Goal: Task Accomplishment & Management: Use online tool/utility

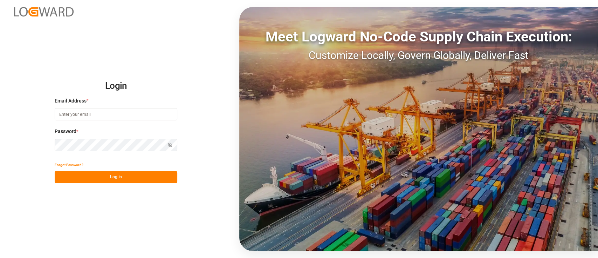
click at [131, 108] on div "Email Address *" at bounding box center [116, 112] width 123 height 31
click at [134, 115] on input at bounding box center [116, 114] width 123 height 12
type input "[PERSON_NAME][EMAIL_ADDRESS][PERSON_NAME][DOMAIN_NAME]"
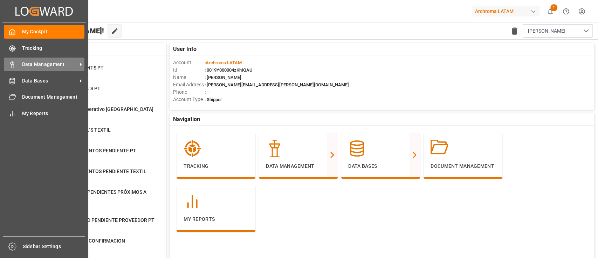
click at [50, 61] on span "Data Management" at bounding box center [49, 64] width 55 height 7
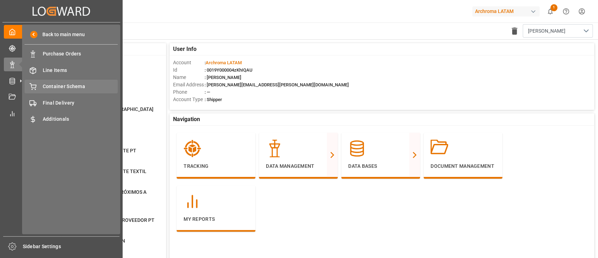
click at [72, 89] on span "Container Schema" at bounding box center [80, 86] width 75 height 7
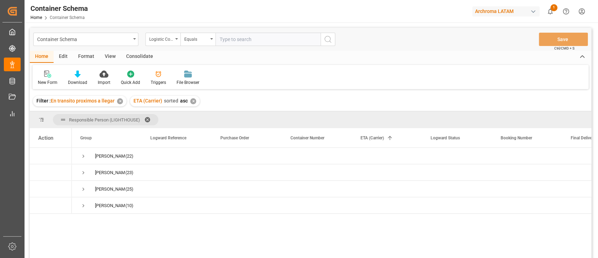
click at [65, 59] on div "Edit" at bounding box center [63, 57] width 19 height 12
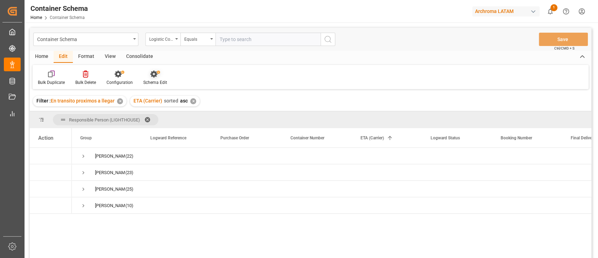
click at [155, 77] on icon at bounding box center [155, 73] width 10 height 7
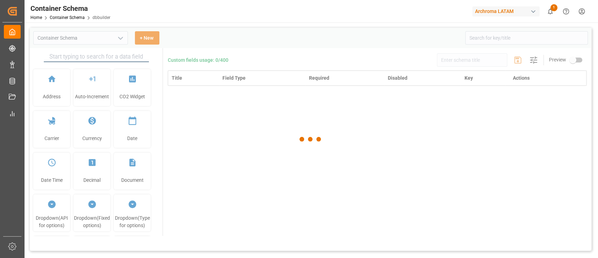
type input "Container Schema"
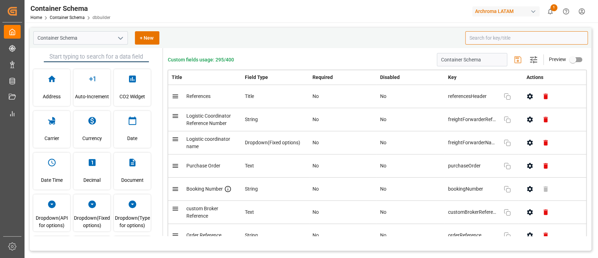
click at [498, 38] on input at bounding box center [526, 37] width 123 height 13
type input "x"
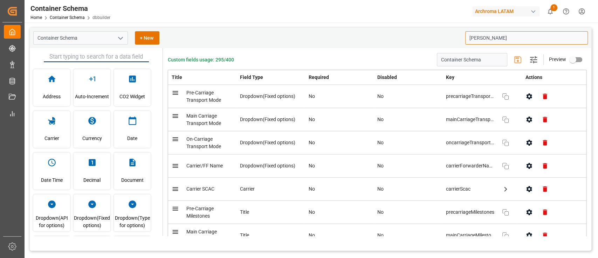
type input "[PERSON_NAME]"
click at [522, 166] on button "button" at bounding box center [530, 166] width 16 height 16
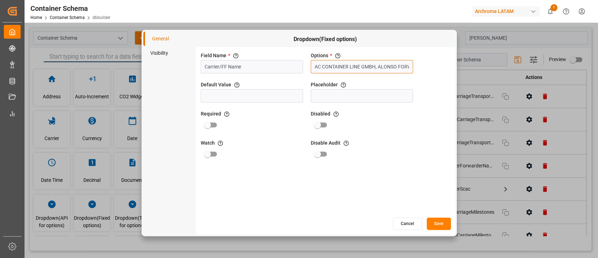
click at [362, 61] on input "AC CONTAINER LINE GMBH, ALONSO FORWARDING, BDP COLOMBIA S.A.S, BDP INTERNATIONA…" at bounding box center [362, 66] width 102 height 13
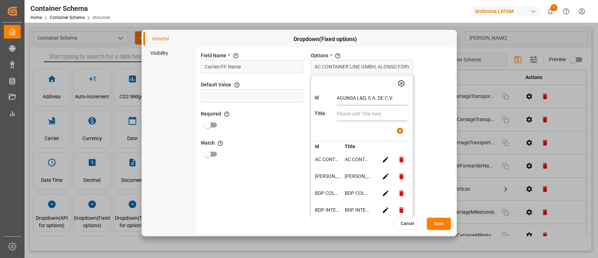
type input "AGUNSA L&D, S.A. DE C.V."
click at [362, 111] on input "text" at bounding box center [372, 114] width 71 height 14
paste input "AGUNSA L&D, S.A. DE C.V."
type input "AGUNSA L&D, S.A. DE C.V."
click at [401, 130] on icon "button" at bounding box center [400, 131] width 6 height 6
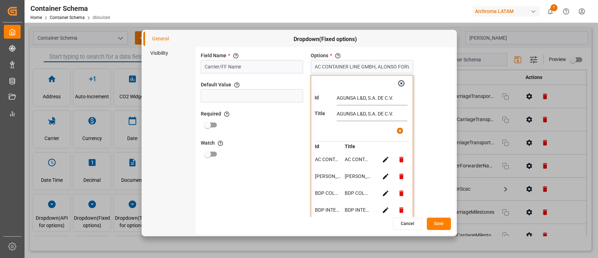
type input "AC CONTAINER LINE GMBH, ALONSO FORWARDING, BDP COLOMBIA S.A.S, BDP INTERNATIONA…"
paste input "EFL GLOBAL – [GEOGRAPHIC_DATA]"
type input "EFL GLOBAL – [GEOGRAPHIC_DATA]"
click at [359, 111] on input "text" at bounding box center [372, 114] width 71 height 14
paste input "EFL GLOBAL – [GEOGRAPHIC_DATA]"
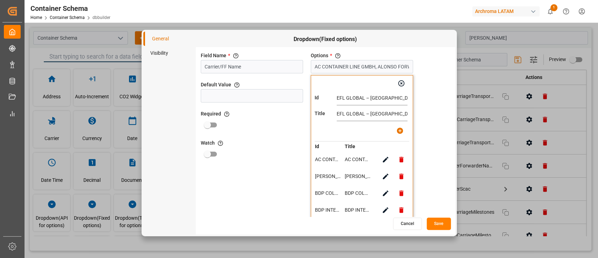
type input "EFL GLOBAL – [GEOGRAPHIC_DATA]"
click at [401, 132] on icon "button" at bounding box center [400, 131] width 6 height 6
type input "AC CONTAINER LINE GMBH, ALONSO FORWARDING, BDP COLOMBIA S.A.S, BDP INTERNATIONA…"
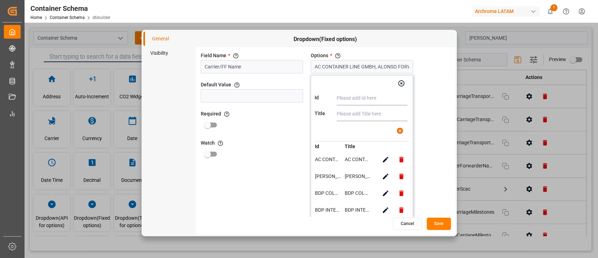
click at [444, 225] on button "Save" at bounding box center [439, 223] width 24 height 12
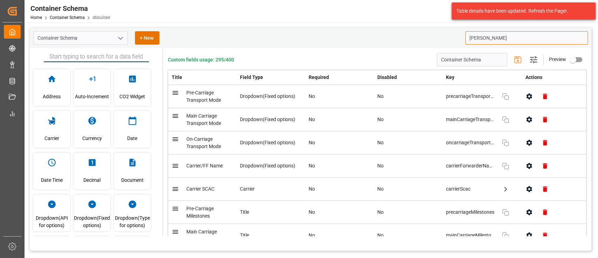
click at [501, 36] on input "[PERSON_NAME]" at bounding box center [526, 37] width 123 height 13
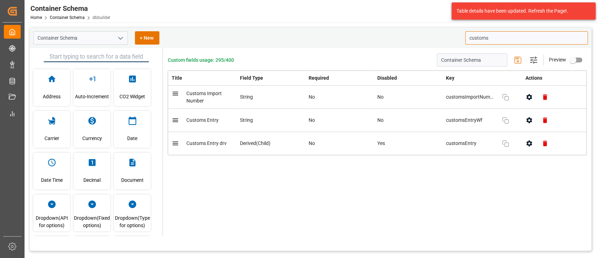
type input "customs"
click at [525, 98] on button "button" at bounding box center [530, 97] width 16 height 16
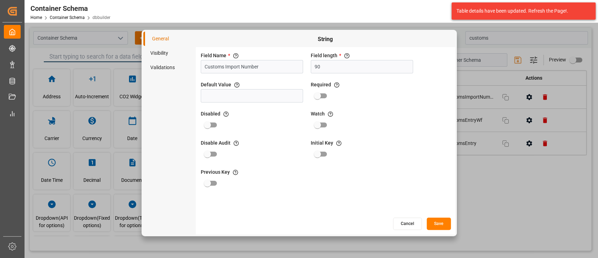
click at [168, 54] on li "Visibility" at bounding box center [169, 53] width 53 height 14
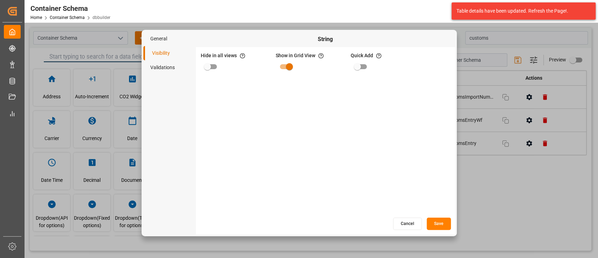
click at [209, 68] on input "primary checkbox" at bounding box center [208, 66] width 40 height 13
checkbox input "true"
click at [447, 216] on div "Hide in all views If hide is set to true, field is hidden in both App and Admin…" at bounding box center [325, 132] width 259 height 170
click at [444, 223] on button "Save" at bounding box center [439, 223] width 24 height 12
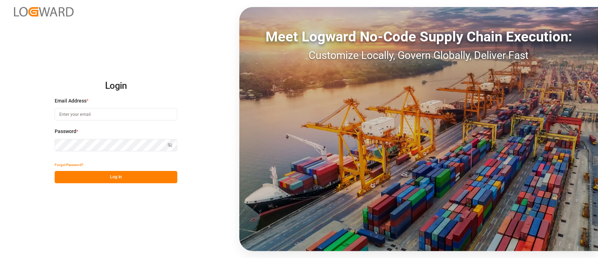
click at [109, 115] on input at bounding box center [116, 114] width 123 height 12
type input "[PERSON_NAME][EMAIL_ADDRESS][PERSON_NAME][DOMAIN_NAME]"
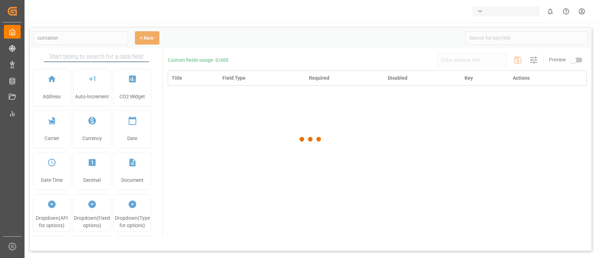
type input "Container Schema"
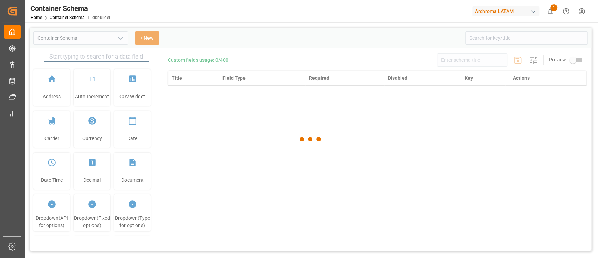
type input "Container Schema"
